Goal: Check status

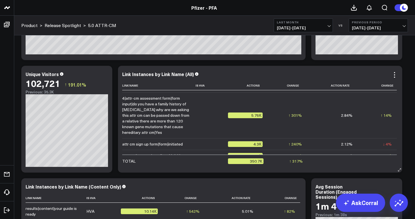
scroll to position [288, 0]
